Goal: Task Accomplishment & Management: Use online tool/utility

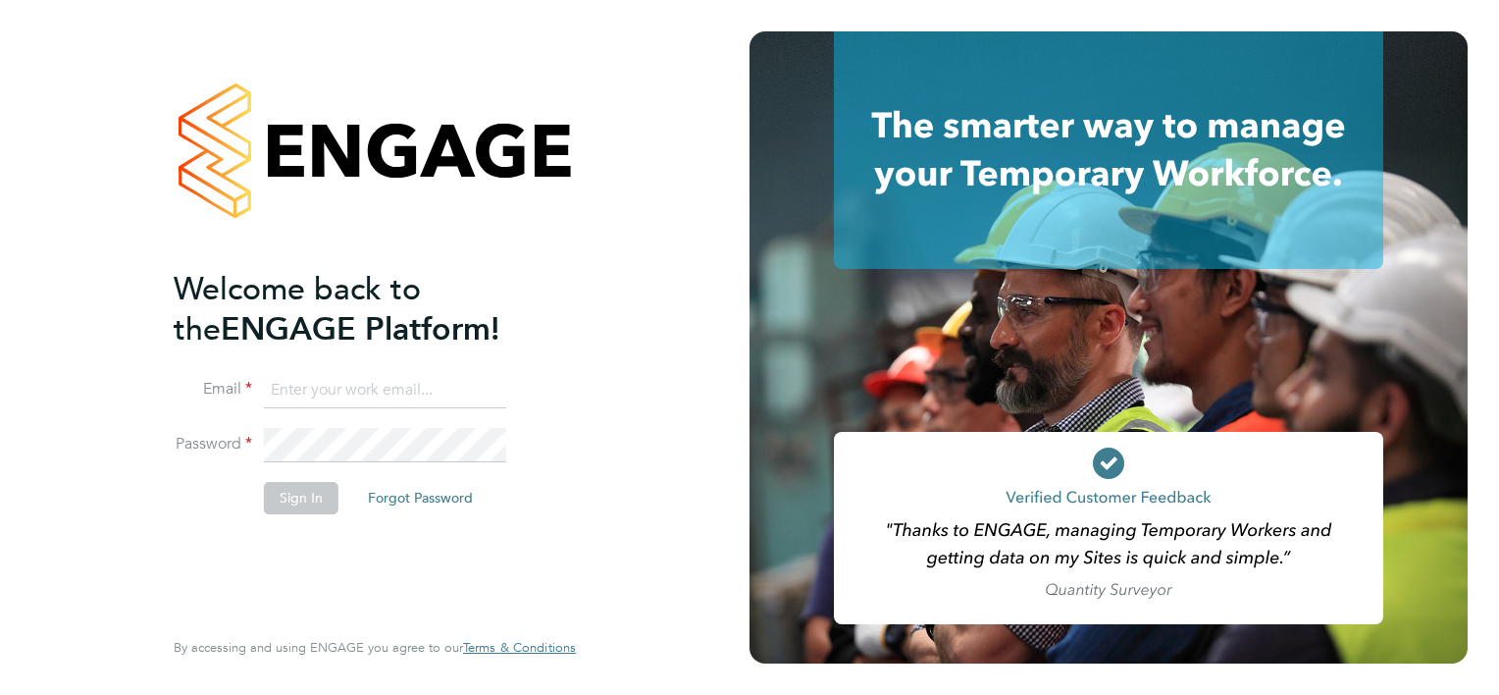
type input "michael.alsford@ngbailey.co.uk"
click at [302, 489] on button "Sign In" at bounding box center [301, 497] width 75 height 31
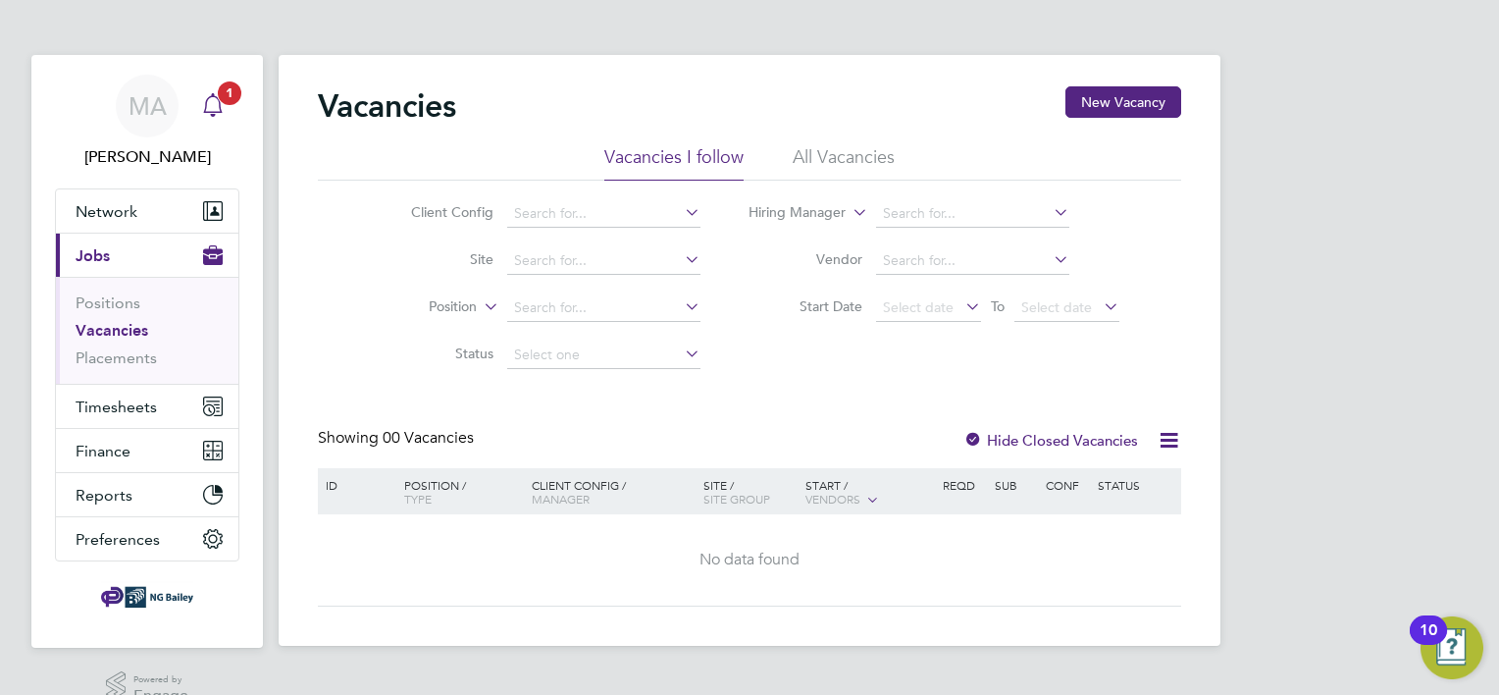
click at [239, 102] on app-nav-sections-wrapper "MA [PERSON_NAME] Notifications 1 Applications: Network Sites Workers Current pa…" at bounding box center [147, 351] width 232 height 593
click at [220, 96] on span "1" at bounding box center [230, 93] width 24 height 24
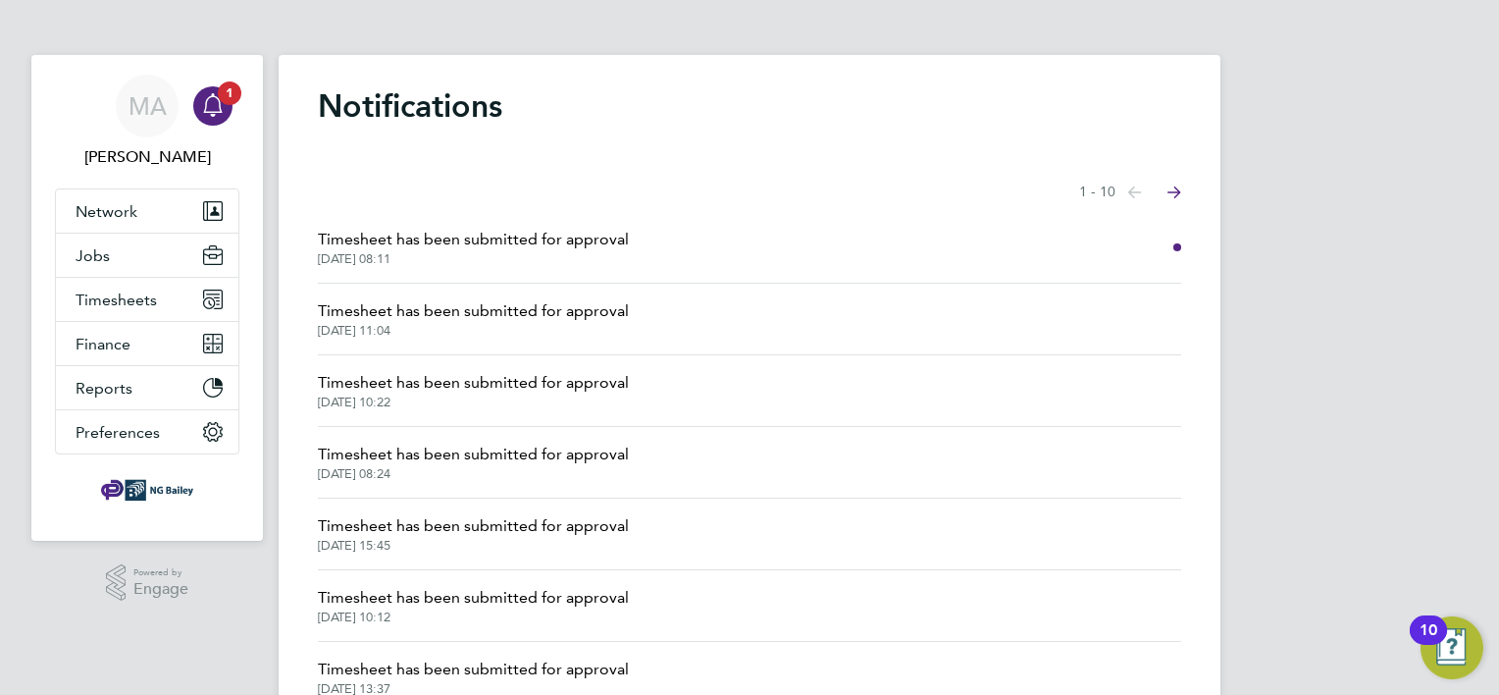
click at [513, 241] on span "Timesheet has been submitted for approval" at bounding box center [473, 240] width 311 height 24
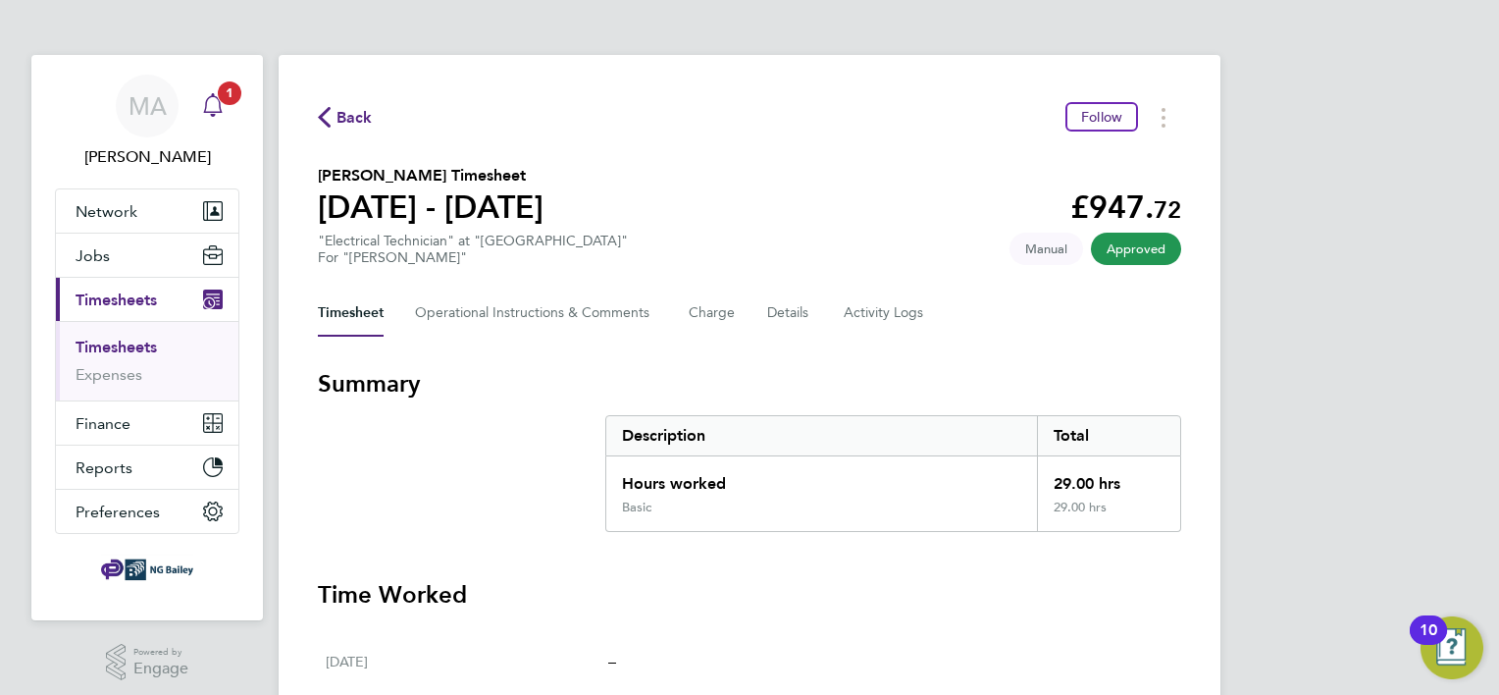
click at [218, 95] on span "1" at bounding box center [230, 93] width 24 height 24
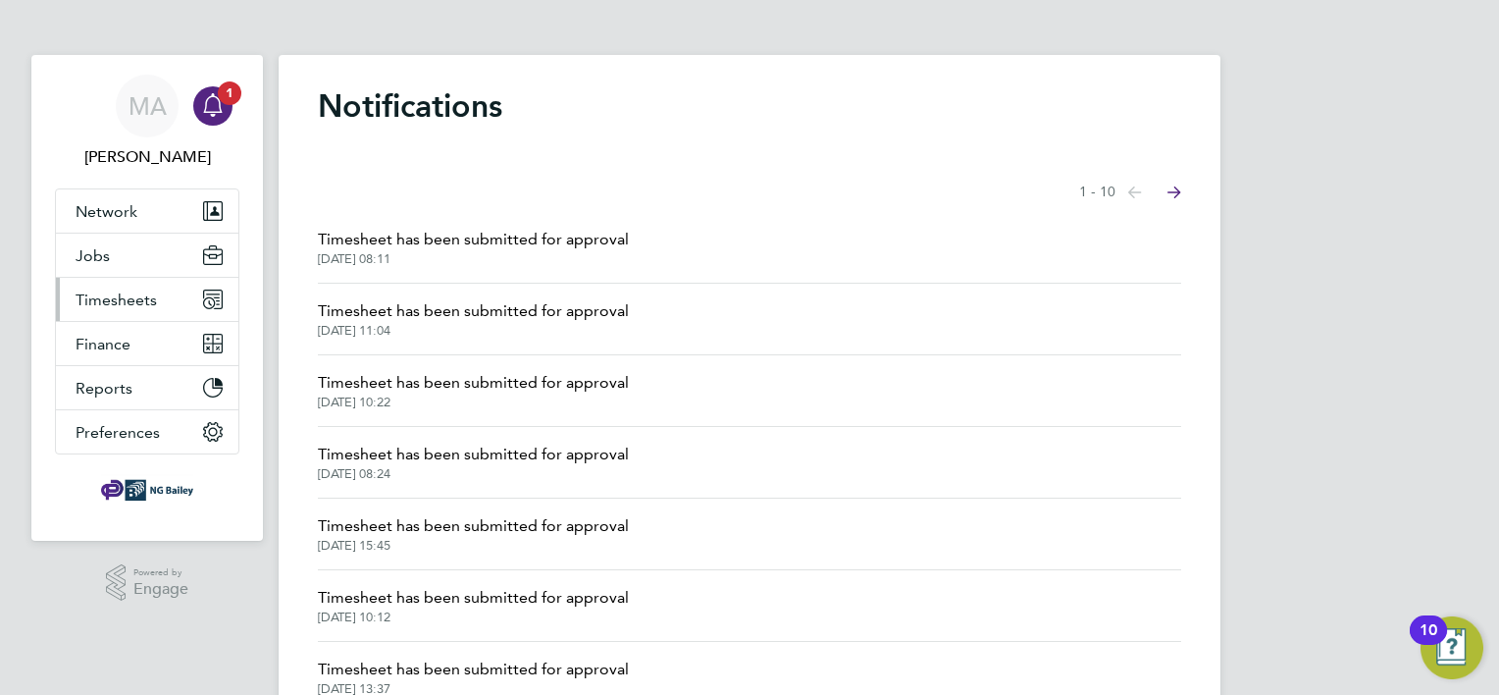
click at [162, 294] on button "Timesheets" at bounding box center [147, 299] width 183 height 43
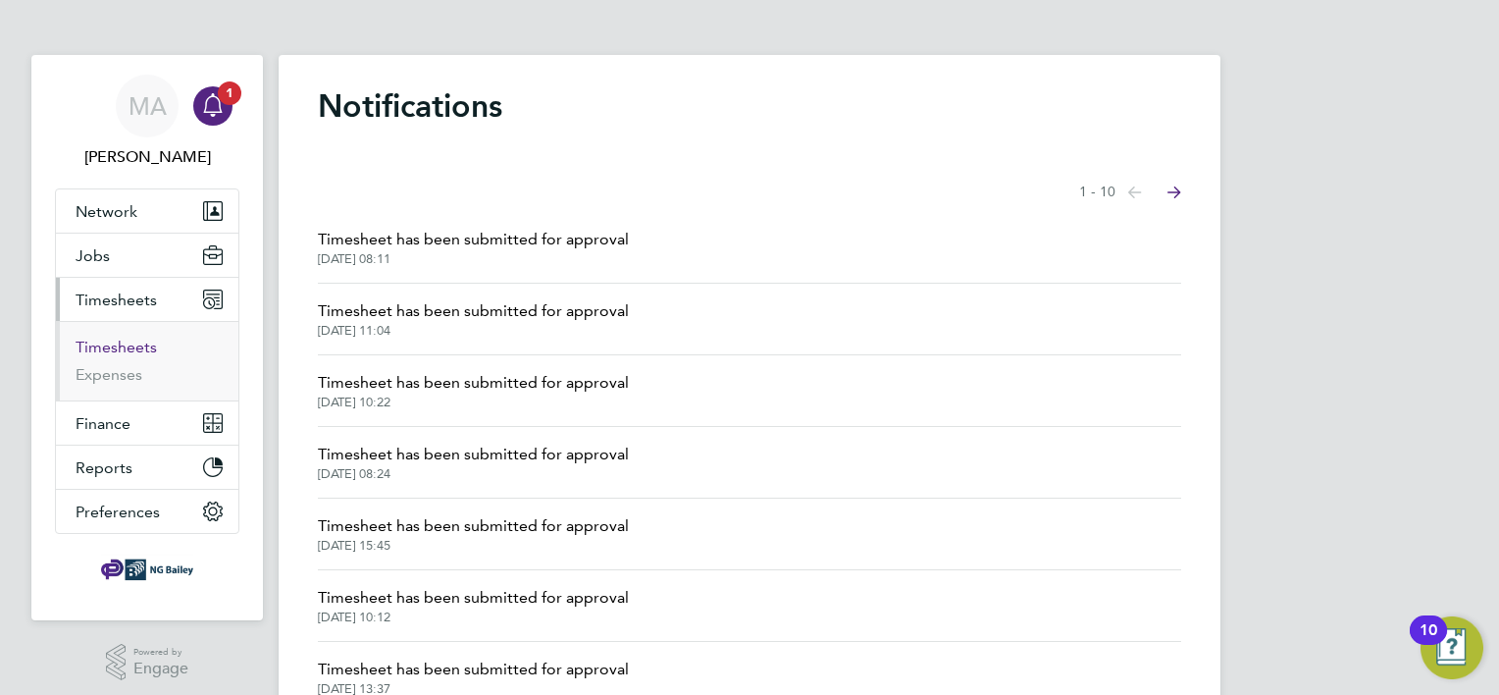
click at [126, 345] on link "Timesheets" at bounding box center [116, 347] width 81 height 19
